Goal: Information Seeking & Learning: Learn about a topic

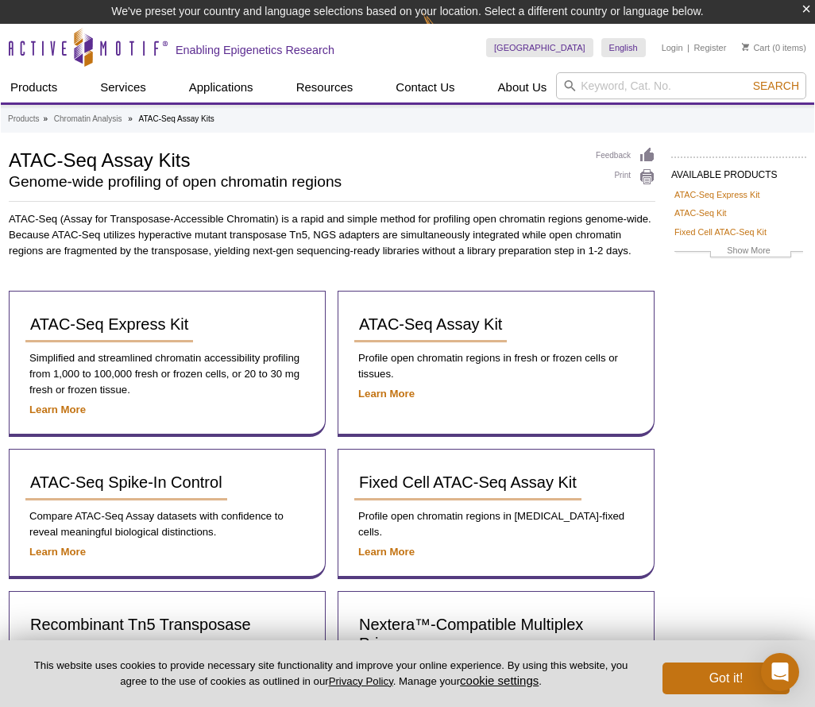
click at [702, 680] on button "Got it!" at bounding box center [726, 679] width 127 height 32
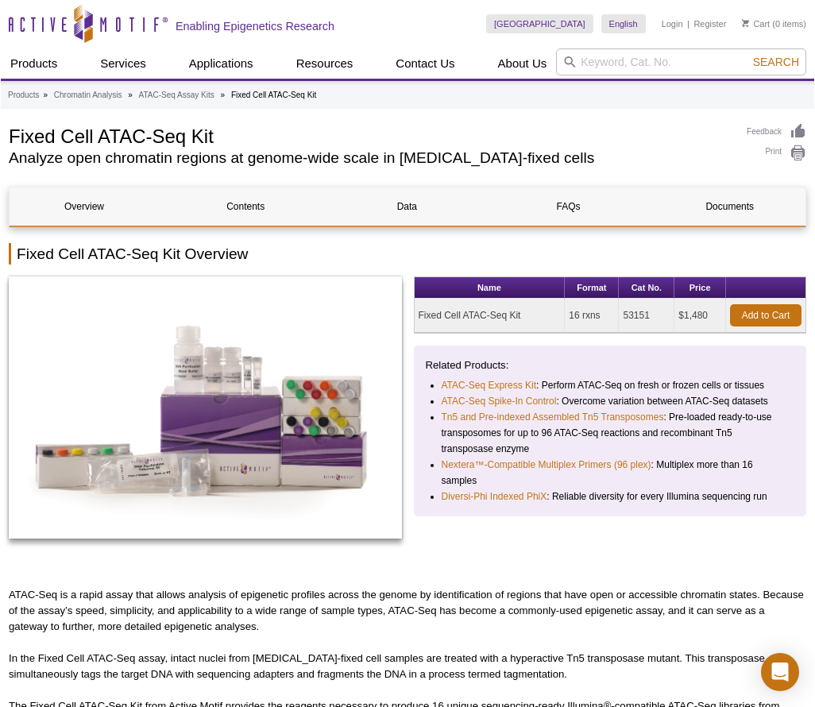
click at [546, 549] on div "Name Format Cat No. Price Fixed Cell ATAC-Seq Kit 16 rxns 53151 $1,480 Add to C…" at bounding box center [610, 416] width 393 height 279
click at [56, 141] on h1 "Fixed Cell ATAC-Seq Kit" at bounding box center [370, 135] width 722 height 24
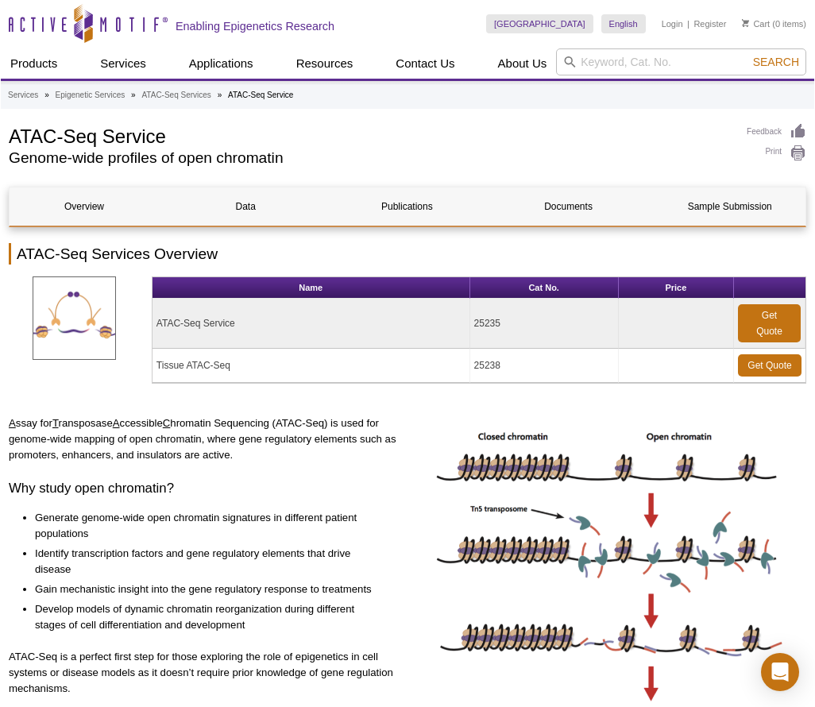
click at [206, 324] on td "ATAC-Seq Service" at bounding box center [312, 324] width 318 height 50
click at [408, 505] on div "A ssay for T ransposase A ccessible C hromatin Sequencing (ATAC-Seq) is used fo…" at bounding box center [408, 597] width 798 height 363
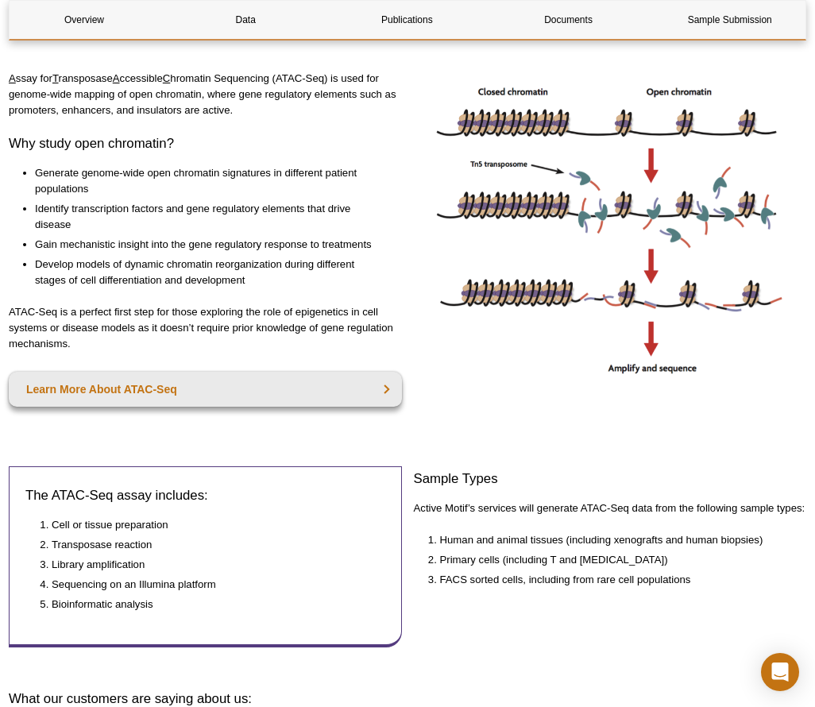
scroll to position [348, 0]
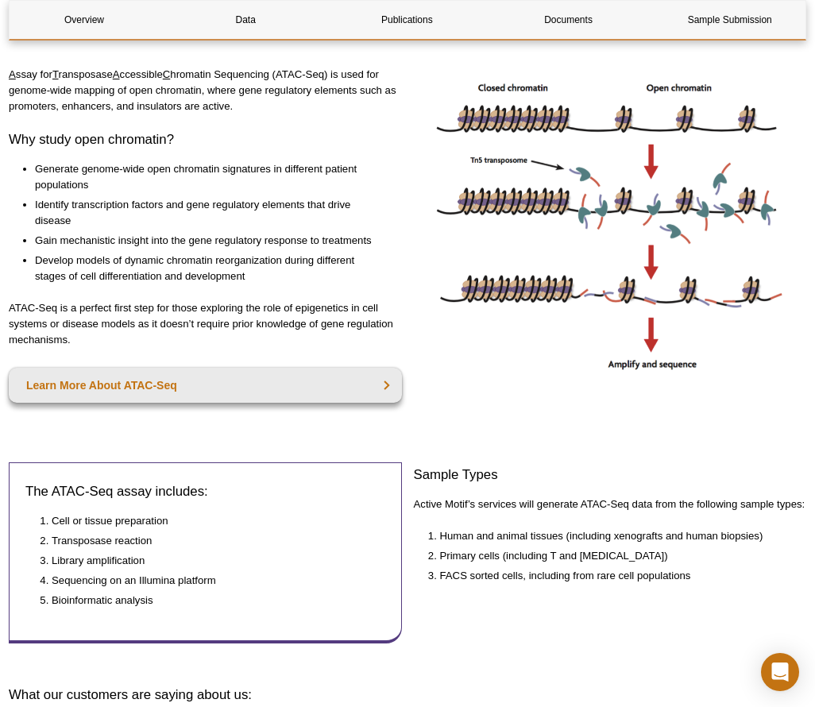
click at [411, 515] on div "The ATAC-Seq assay includes: Cell or tissue preparation Transposase reaction Li…" at bounding box center [408, 565] width 798 height 207
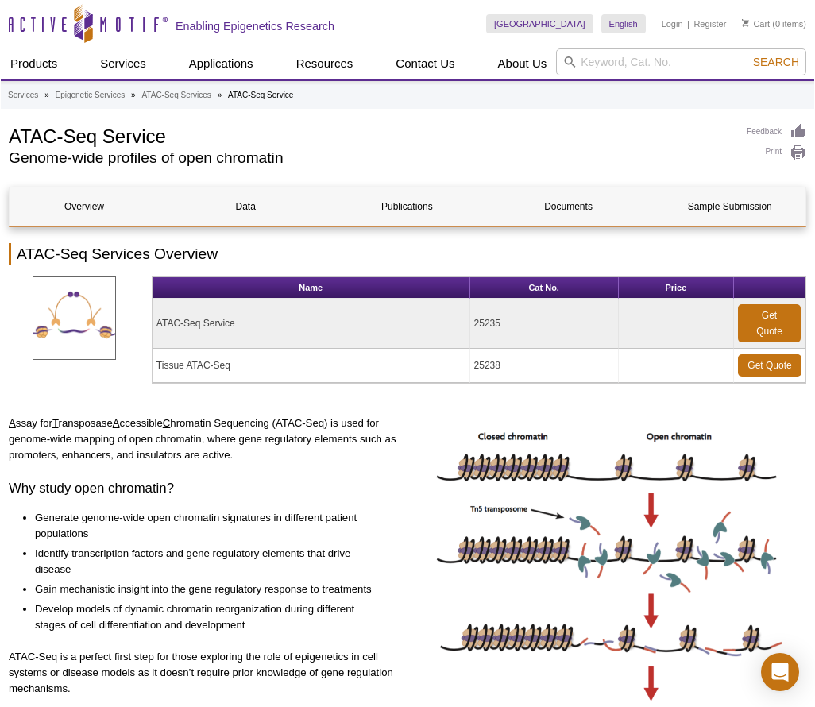
scroll to position [0, 0]
click at [538, 138] on h1 "ATAC-Seq Service" at bounding box center [370, 135] width 722 height 24
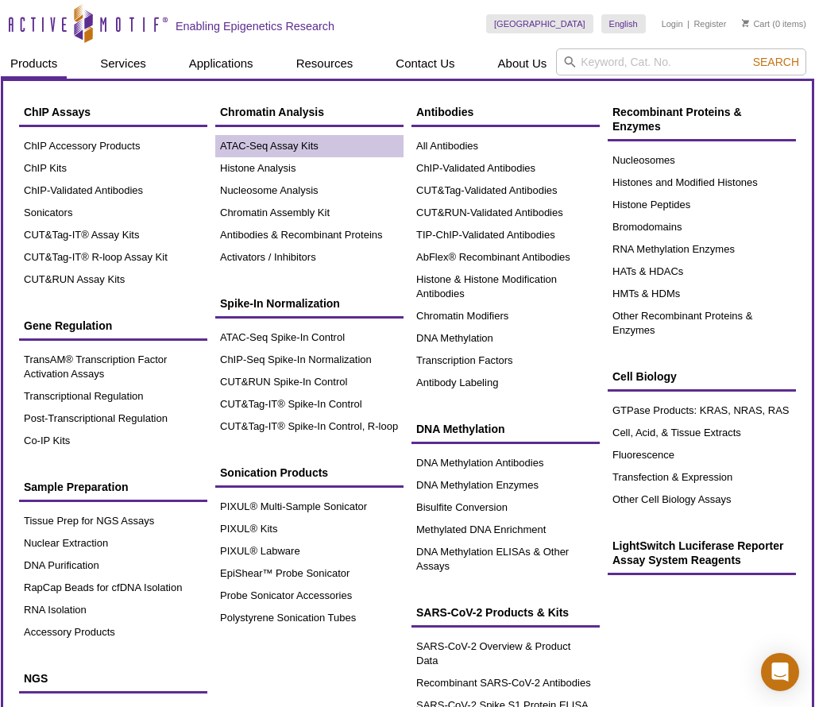
click at [292, 144] on link "ATAC-Seq Assay Kits" at bounding box center [309, 146] width 188 height 22
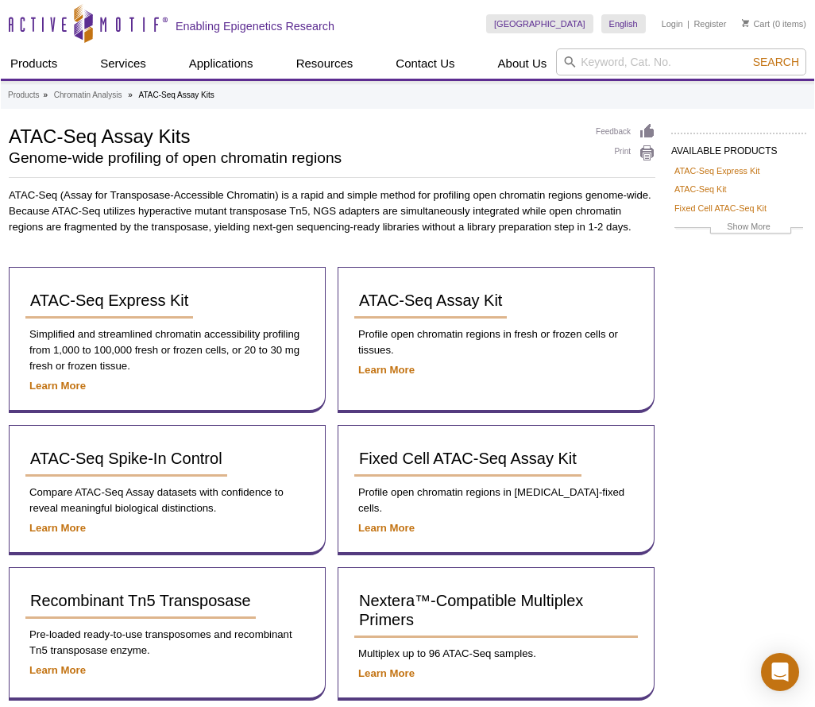
click at [342, 124] on h1 "ATAC-Seq Assay Kits" at bounding box center [294, 135] width 571 height 24
click at [467, 146] on h1 "ATAC-Seq Assay Kits" at bounding box center [294, 135] width 571 height 24
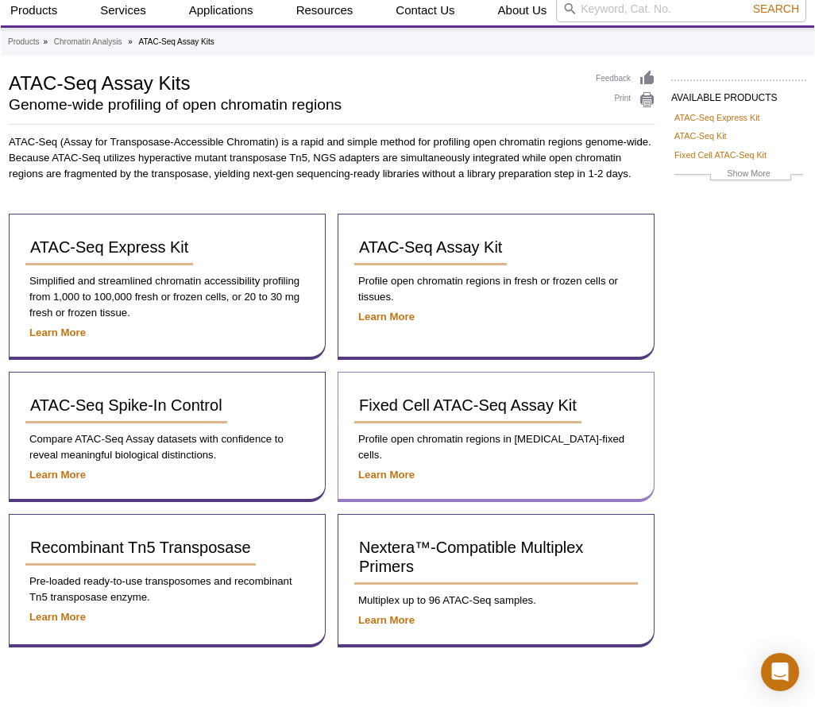
scroll to position [50, 0]
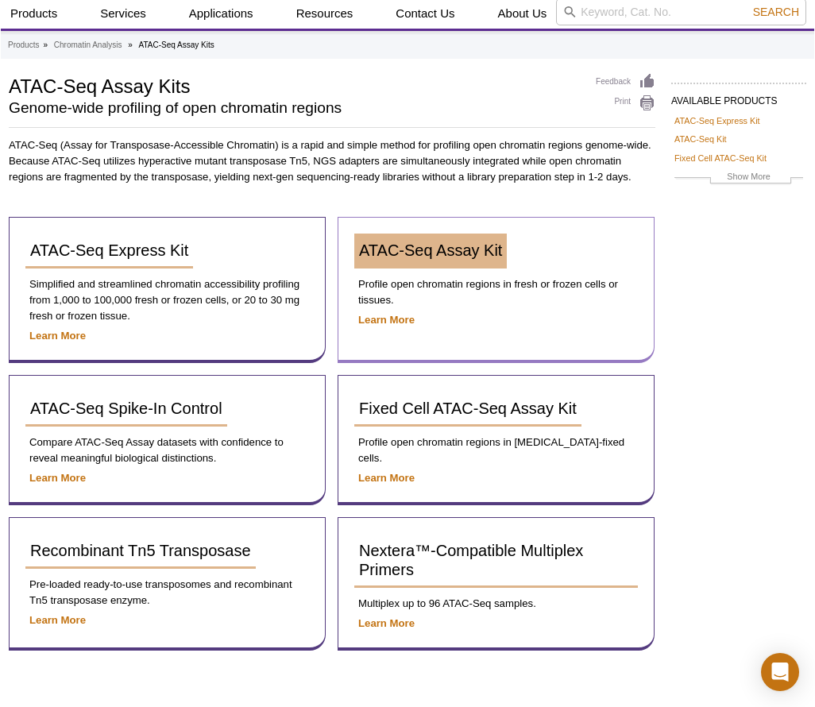
click at [454, 252] on span "ATAC-Seq Assay Kit" at bounding box center [430, 250] width 143 height 17
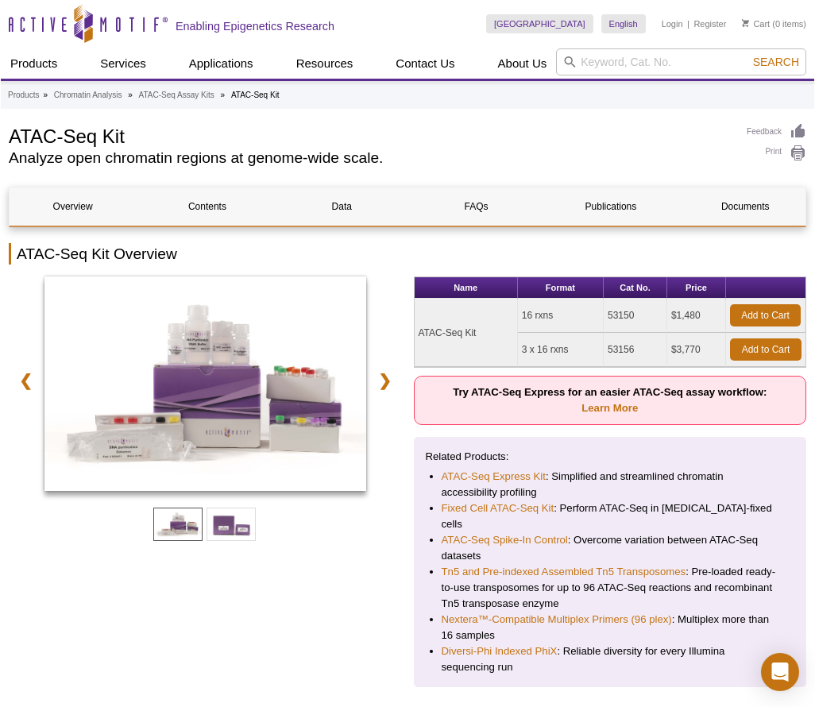
click at [485, 131] on h1 "ATAC-Seq Kit" at bounding box center [370, 135] width 722 height 24
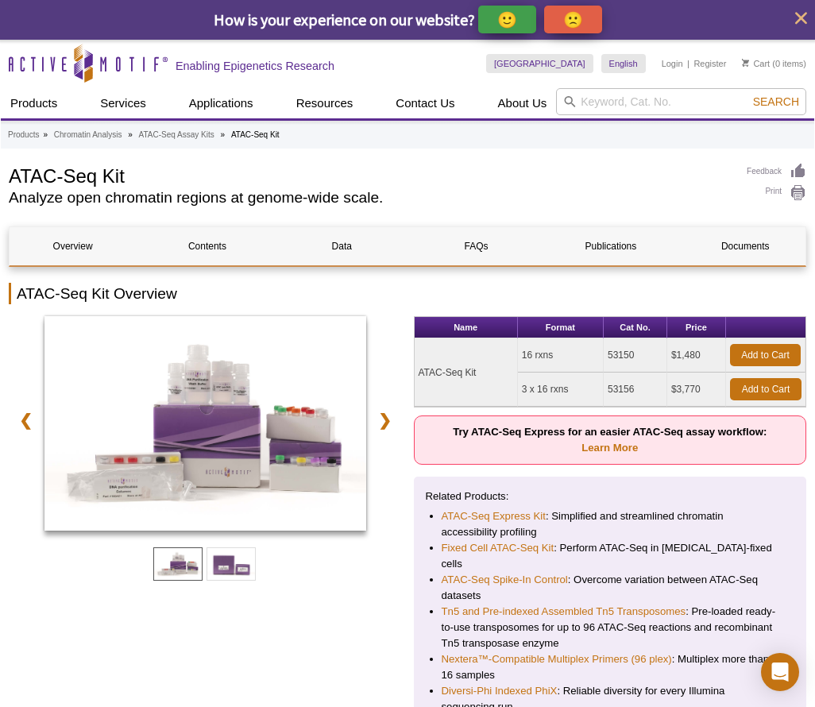
click at [524, 195] on h2 "Analyze open chromatin regions at genome-wide scale." at bounding box center [370, 198] width 722 height 14
